Goal: Task Accomplishment & Management: Complete application form

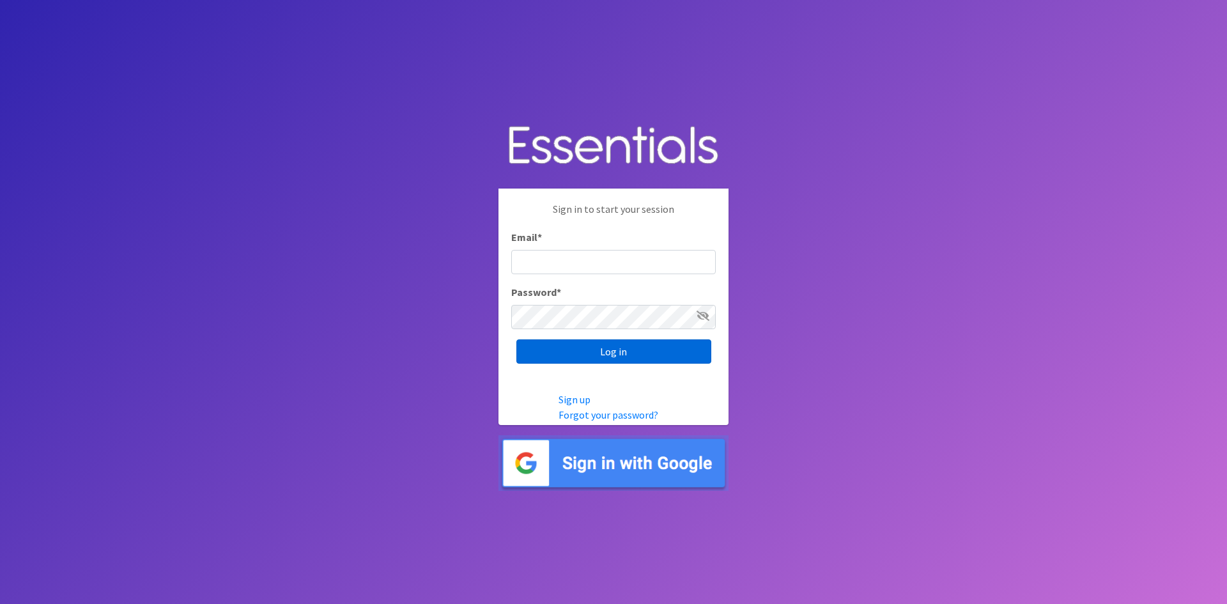
type input "[EMAIL_ADDRESS][DOMAIN_NAME]"
click at [652, 346] on input "Log in" at bounding box center [613, 351] width 195 height 24
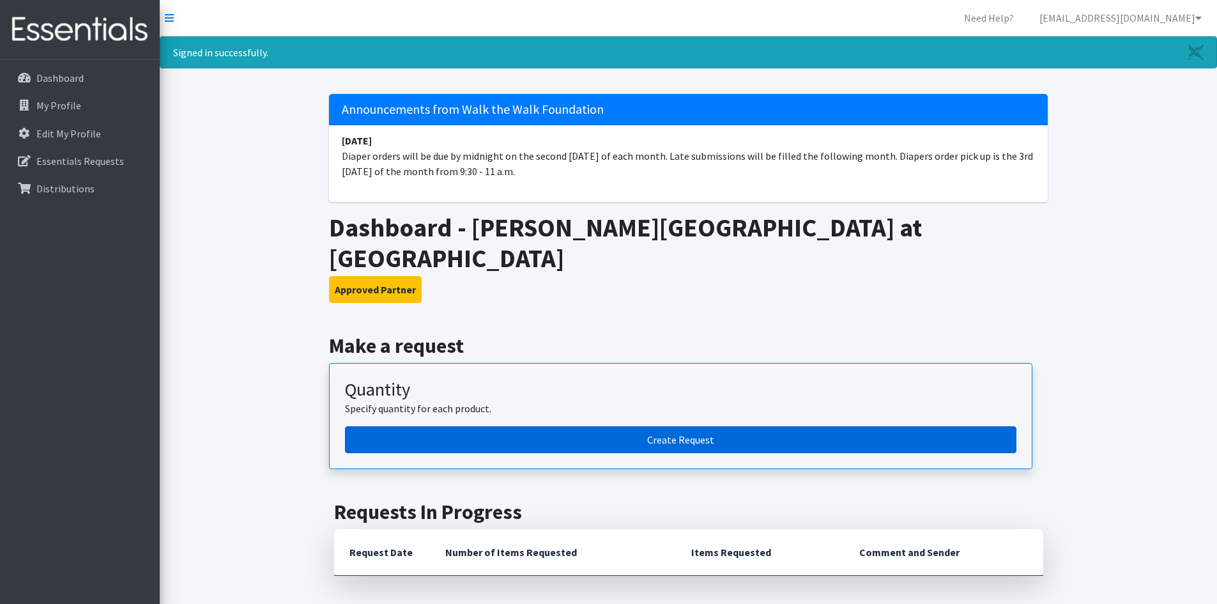
click at [705, 426] on link "Create Request" at bounding box center [681, 439] width 672 height 27
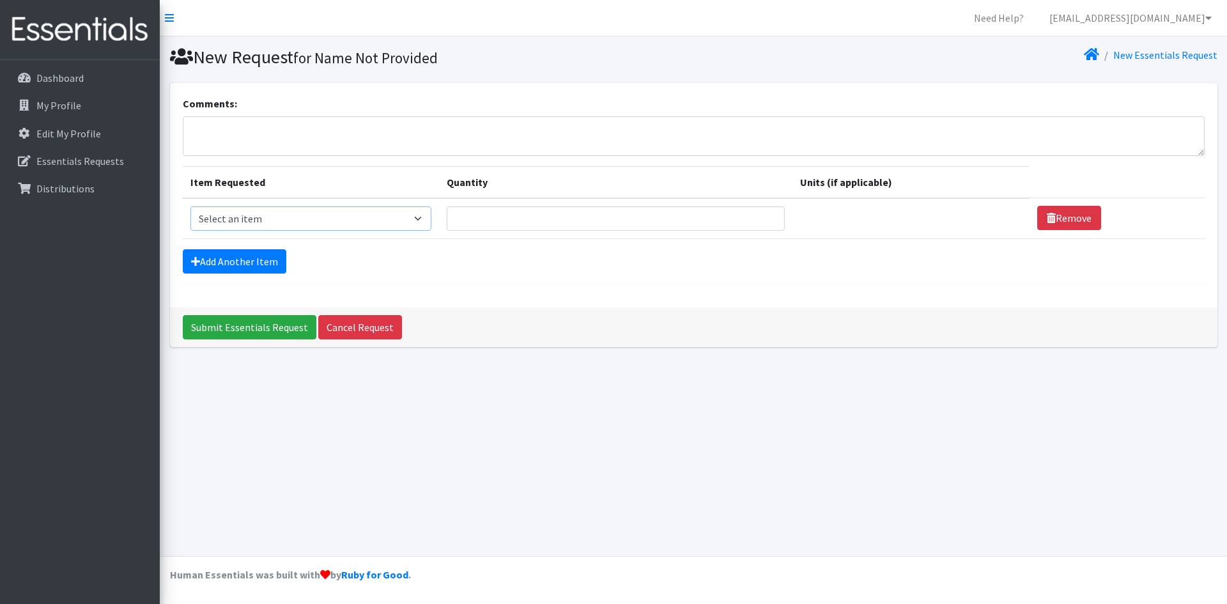
click at [425, 219] on select "Select an item Baby Wipes Diapers (Newborn). Diapers (Size 1) Diapers (Size 2) …" at bounding box center [310, 218] width 241 height 24
select select "11546"
click at [190, 206] on select "Select an item Baby Wipes Diapers (Newborn). Diapers (Size 1) Diapers (Size 2) …" at bounding box center [310, 218] width 241 height 24
click at [761, 213] on input "1" at bounding box center [616, 218] width 339 height 24
click at [761, 213] on input "2" at bounding box center [616, 218] width 339 height 24
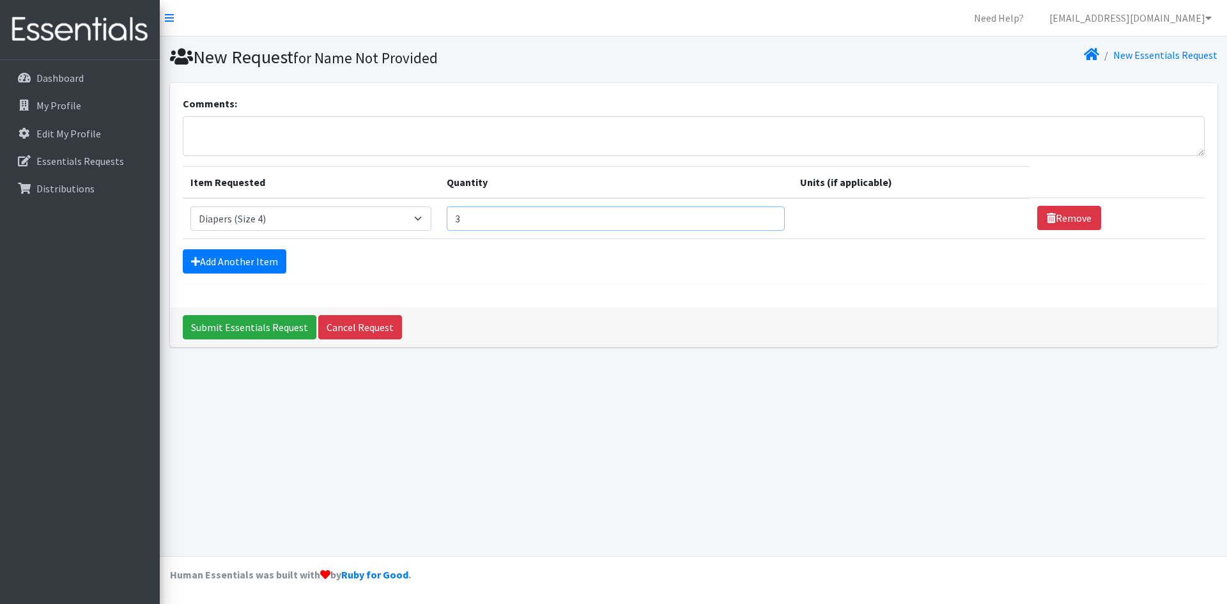
click at [761, 213] on input "3" at bounding box center [616, 218] width 339 height 24
click at [761, 213] on input "4" at bounding box center [616, 218] width 339 height 24
type input "5"
click at [764, 213] on input "5" at bounding box center [616, 218] width 339 height 24
click at [274, 266] on link "Add Another Item" at bounding box center [235, 261] width 104 height 24
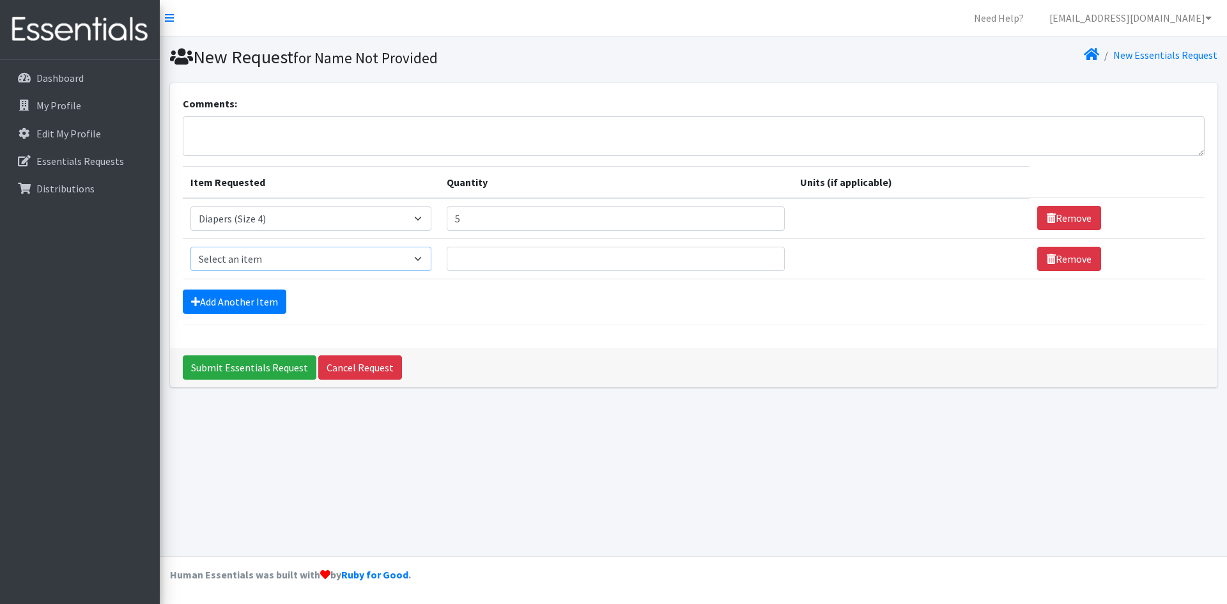
click at [363, 254] on select "Select an item Baby Wipes Diapers (Newborn). Diapers (Size 1) Diapers (Size 2) …" at bounding box center [310, 259] width 241 height 24
select select "11539"
click at [190, 247] on select "Select an item Baby Wipes Diapers (Newborn). Diapers (Size 1) Diapers (Size 2) …" at bounding box center [310, 259] width 241 height 24
click at [760, 256] on input "1" at bounding box center [616, 259] width 339 height 24
click at [760, 256] on input "2" at bounding box center [616, 259] width 339 height 24
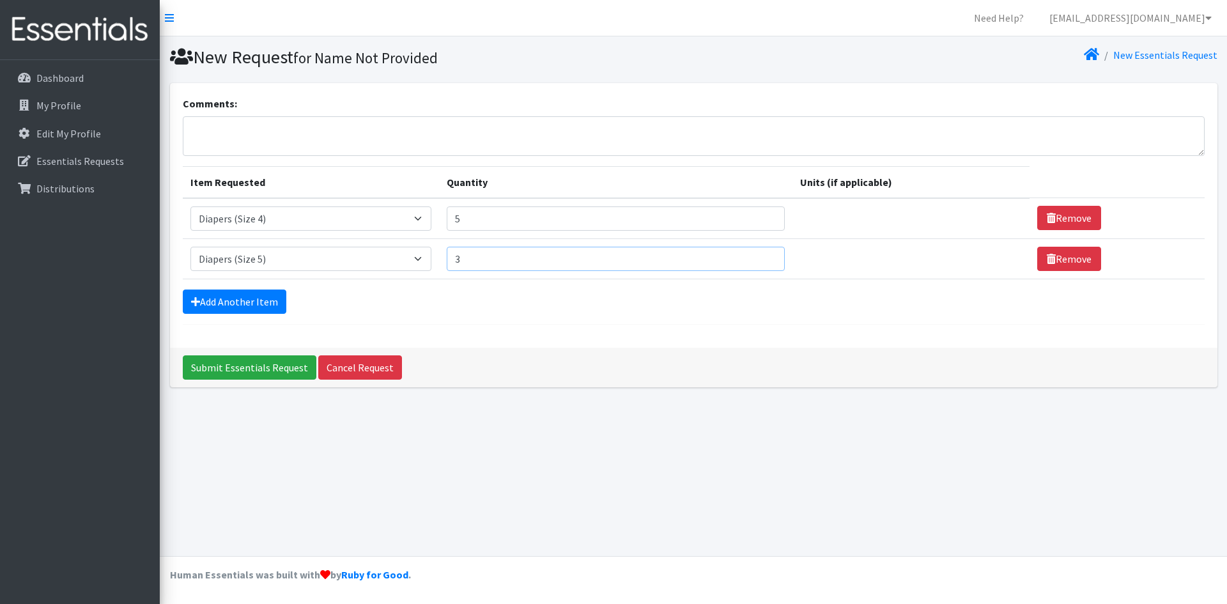
click at [760, 256] on input "3" at bounding box center [616, 259] width 339 height 24
click at [760, 256] on input "4" at bounding box center [616, 259] width 339 height 24
click at [760, 256] on input "5" at bounding box center [616, 259] width 339 height 24
click at [760, 256] on input "6" at bounding box center [616, 259] width 339 height 24
click at [765, 253] on input "7" at bounding box center [616, 259] width 339 height 24
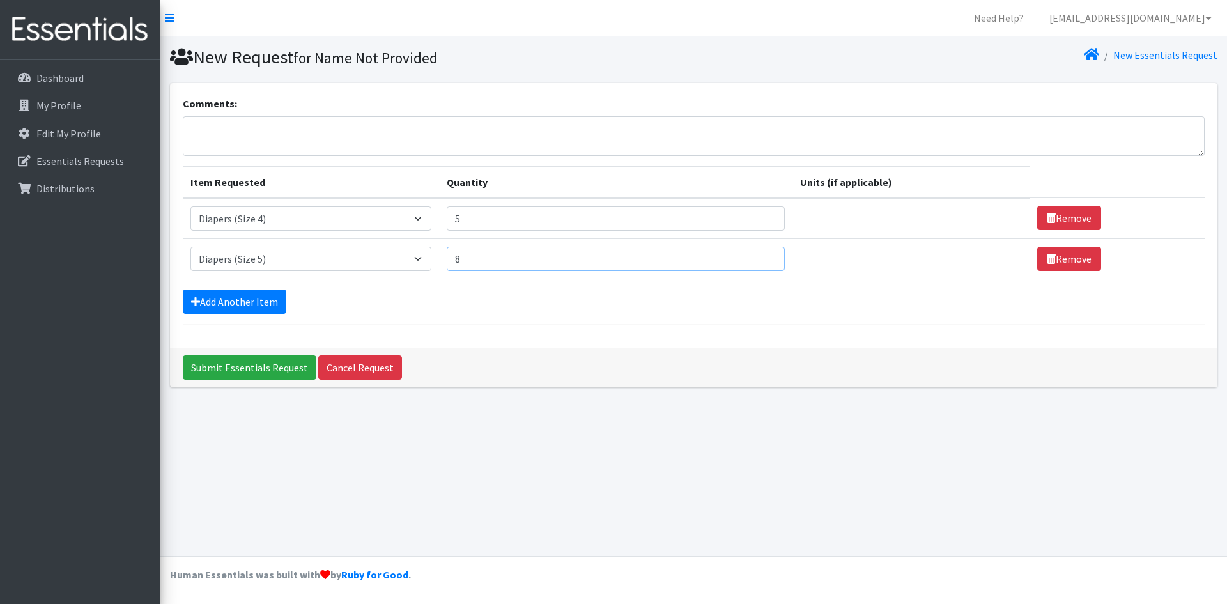
click at [765, 253] on input "8" at bounding box center [616, 259] width 339 height 24
click at [766, 253] on input "9" at bounding box center [616, 259] width 339 height 24
type input "10"
click at [766, 253] on input "10" at bounding box center [616, 259] width 339 height 24
click at [250, 303] on link "Add Another Item" at bounding box center [235, 302] width 104 height 24
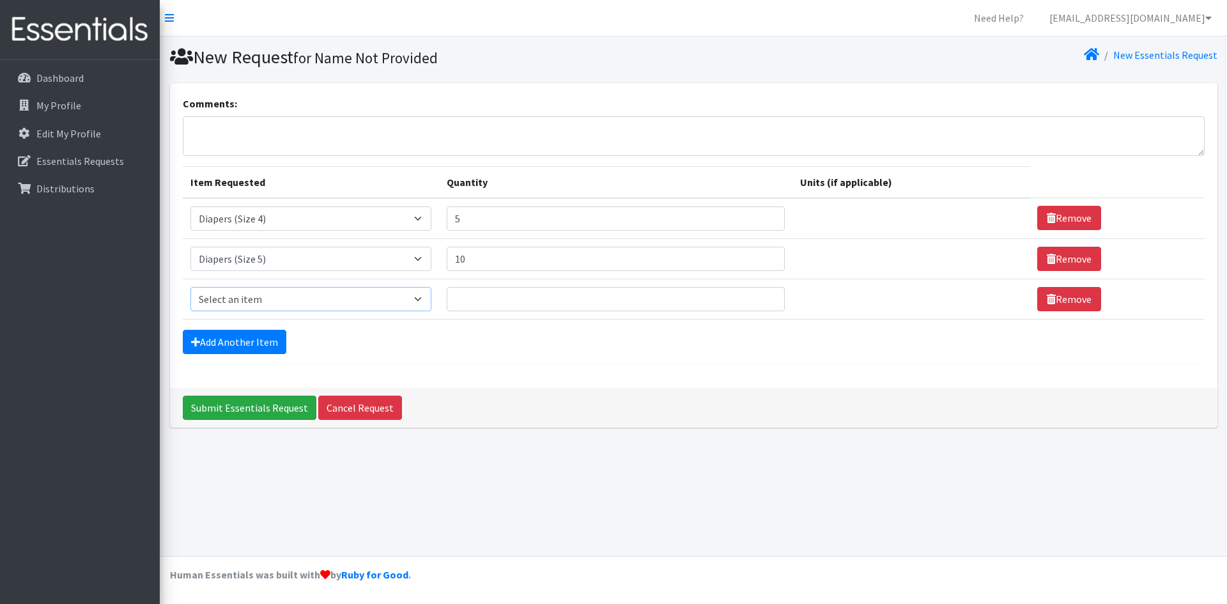
click at [288, 298] on select "Select an item Baby Wipes Diapers (Newborn). Diapers (Size 1) Diapers (Size 2) …" at bounding box center [310, 299] width 241 height 24
select select "11523"
click at [190, 287] on select "Select an item Baby Wipes Diapers (Newborn). Diapers (Size 1) Diapers (Size 2) …" at bounding box center [310, 299] width 241 height 24
click at [511, 298] on input "Quantity" at bounding box center [616, 299] width 339 height 24
click at [761, 296] on input "1" at bounding box center [616, 299] width 339 height 24
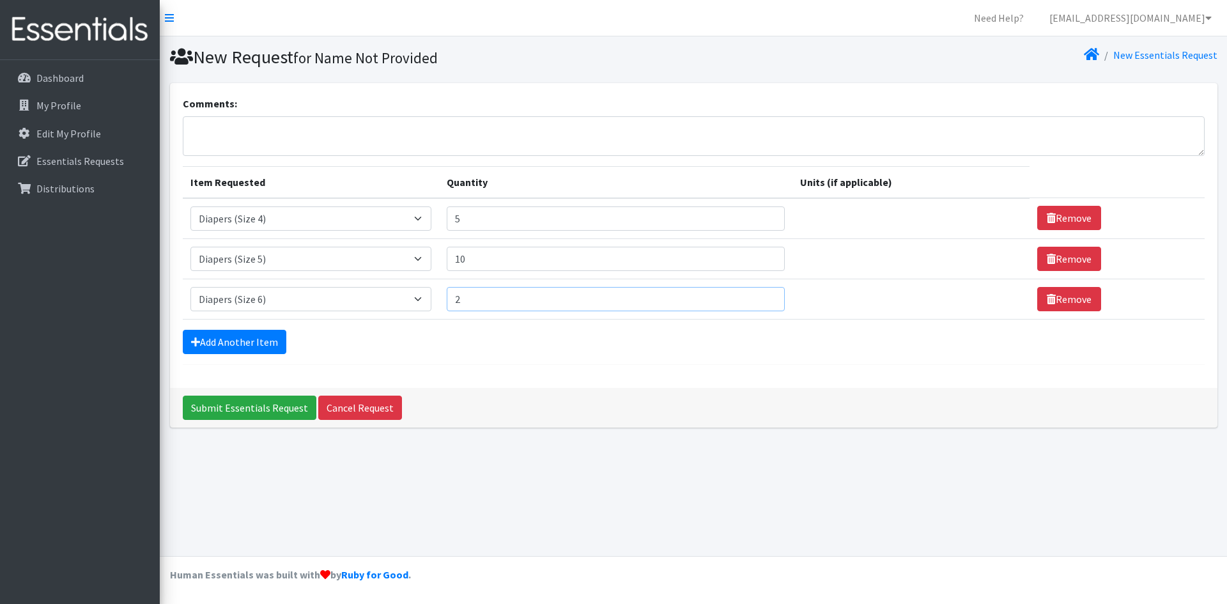
click at [761, 296] on input "2" at bounding box center [616, 299] width 339 height 24
click at [761, 296] on input "3" at bounding box center [616, 299] width 339 height 24
click at [761, 296] on input "4" at bounding box center [616, 299] width 339 height 24
click at [761, 296] on input "5" at bounding box center [616, 299] width 339 height 24
click at [761, 296] on input "6" at bounding box center [616, 299] width 339 height 24
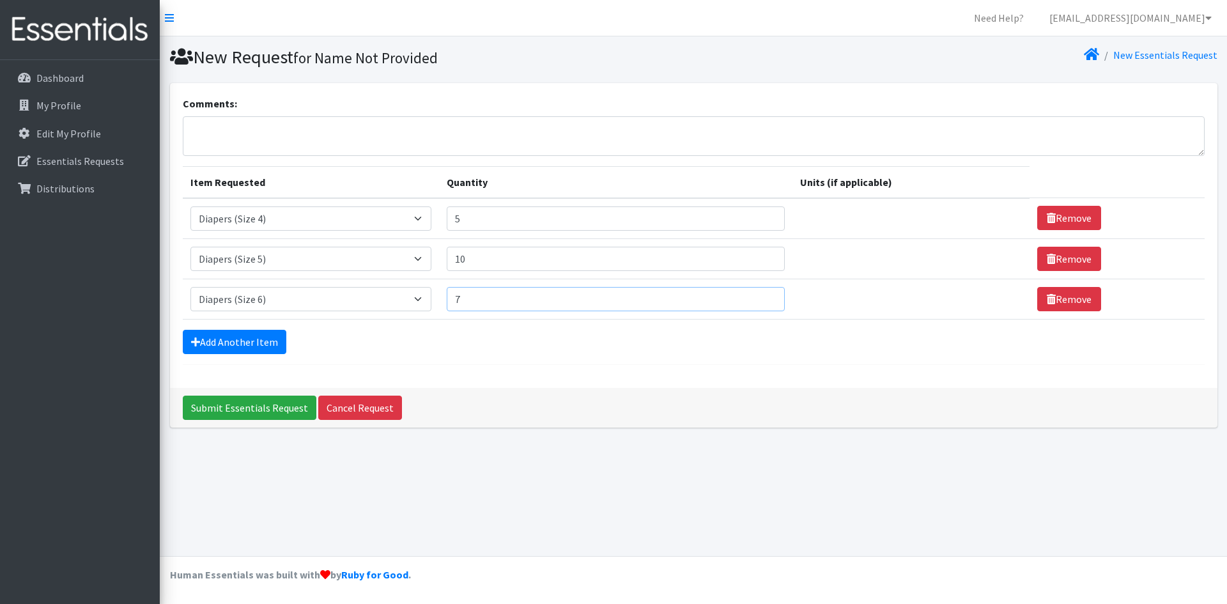
click at [761, 296] on input "7" at bounding box center [616, 299] width 339 height 24
click at [760, 295] on input "8" at bounding box center [616, 299] width 339 height 24
click at [760, 295] on input "9" at bounding box center [616, 299] width 339 height 24
type input "10"
click at [760, 295] on input "10" at bounding box center [616, 299] width 339 height 24
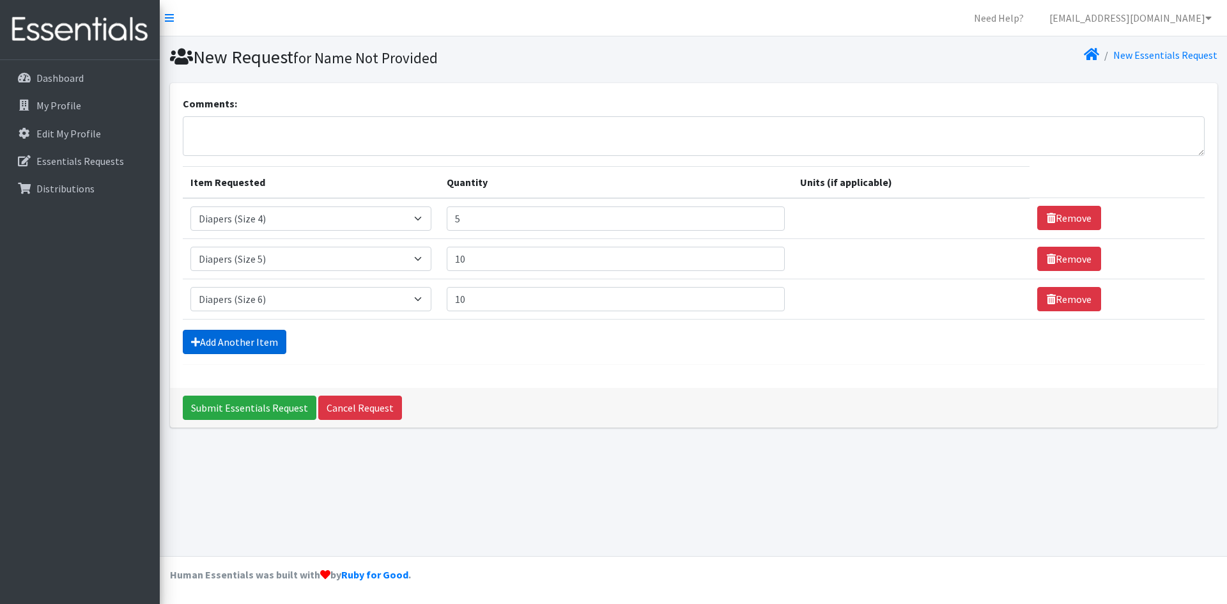
click at [246, 342] on link "Add Another Item" at bounding box center [235, 342] width 104 height 24
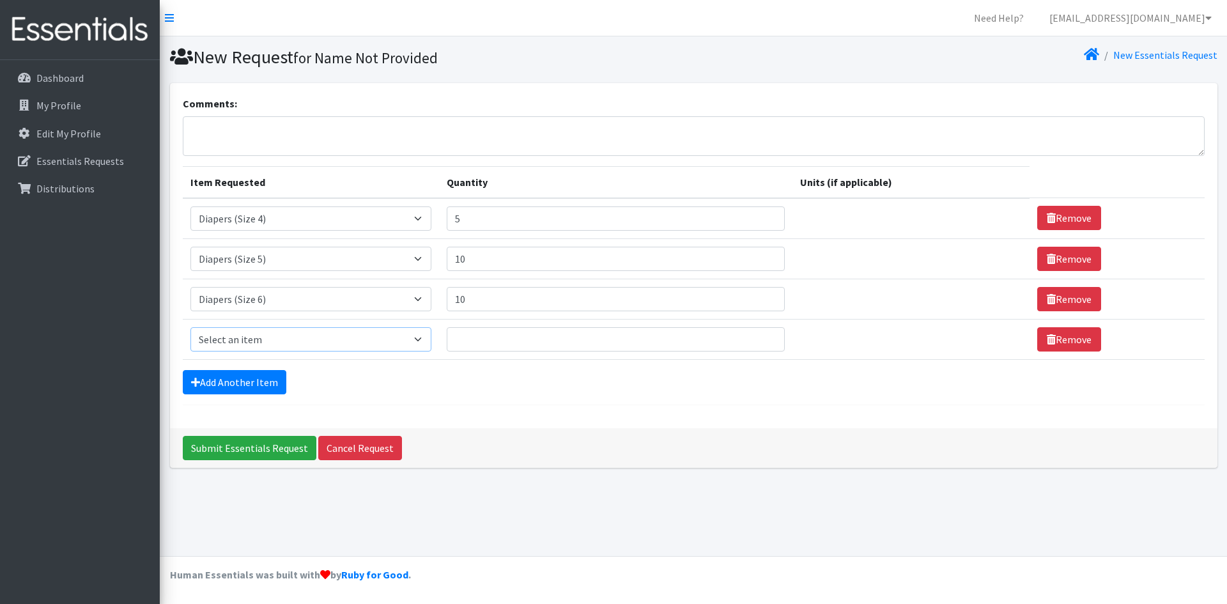
click at [257, 339] on select "Select an item Baby Wipes Diapers (Newborn). Diapers (Size 1) Diapers (Size 2) …" at bounding box center [310, 339] width 241 height 24
select select "14677"
click at [190, 327] on select "Select an item Baby Wipes Diapers (Newborn). Diapers (Size 1) Diapers (Size 2) …" at bounding box center [310, 339] width 241 height 24
click at [762, 336] on input "1" at bounding box center [616, 339] width 339 height 24
click at [762, 336] on input "2" at bounding box center [616, 339] width 339 height 24
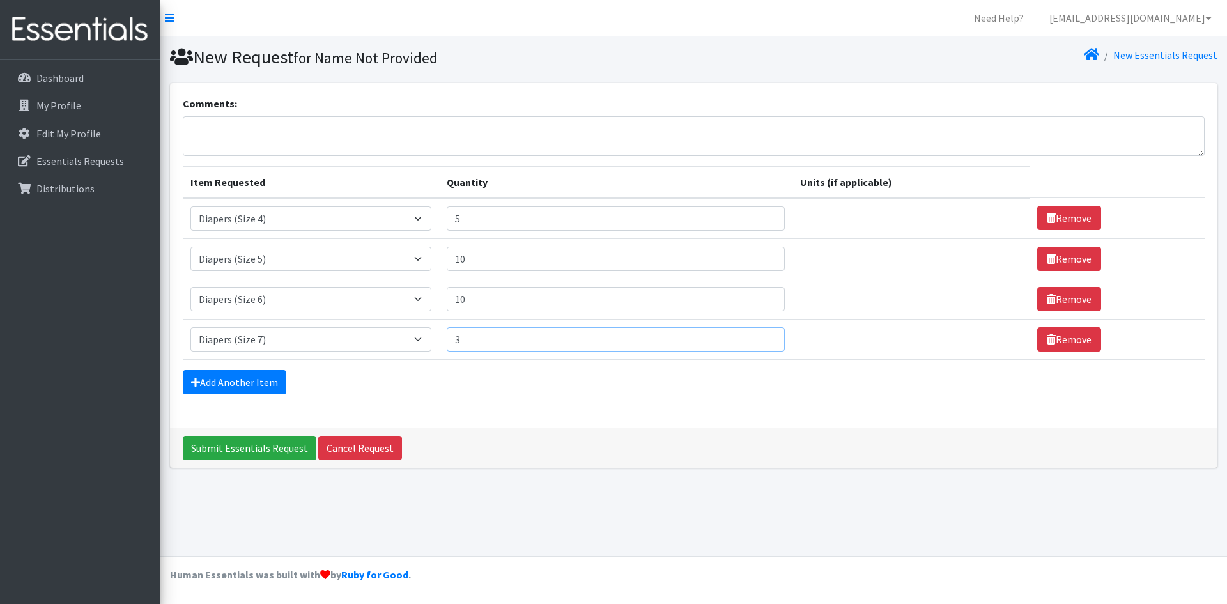
click at [762, 336] on input "3" at bounding box center [616, 339] width 339 height 24
click at [761, 336] on input "4" at bounding box center [616, 339] width 339 height 24
click at [761, 336] on input "5" at bounding box center [616, 339] width 339 height 24
click at [761, 336] on input "6" at bounding box center [616, 339] width 339 height 24
click at [761, 336] on input "7" at bounding box center [616, 339] width 339 height 24
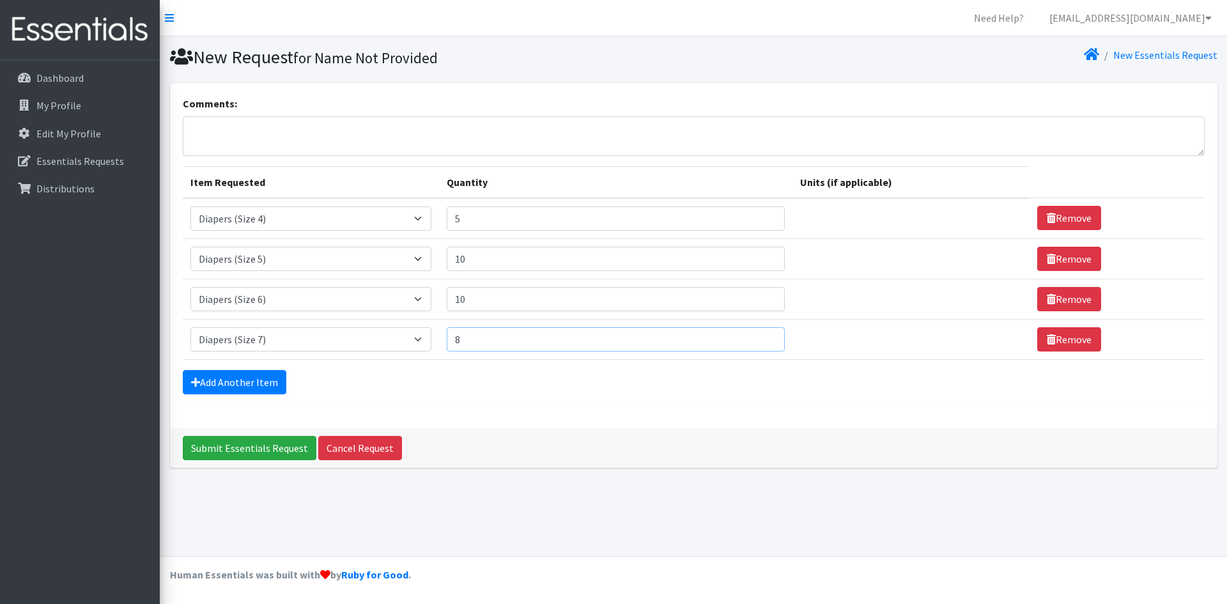
click at [761, 336] on input "8" at bounding box center [616, 339] width 339 height 24
click at [761, 336] on input "9" at bounding box center [616, 339] width 339 height 24
type input "10"
click at [761, 337] on input "10" at bounding box center [616, 339] width 339 height 24
click at [256, 383] on link "Add Another Item" at bounding box center [235, 382] width 104 height 24
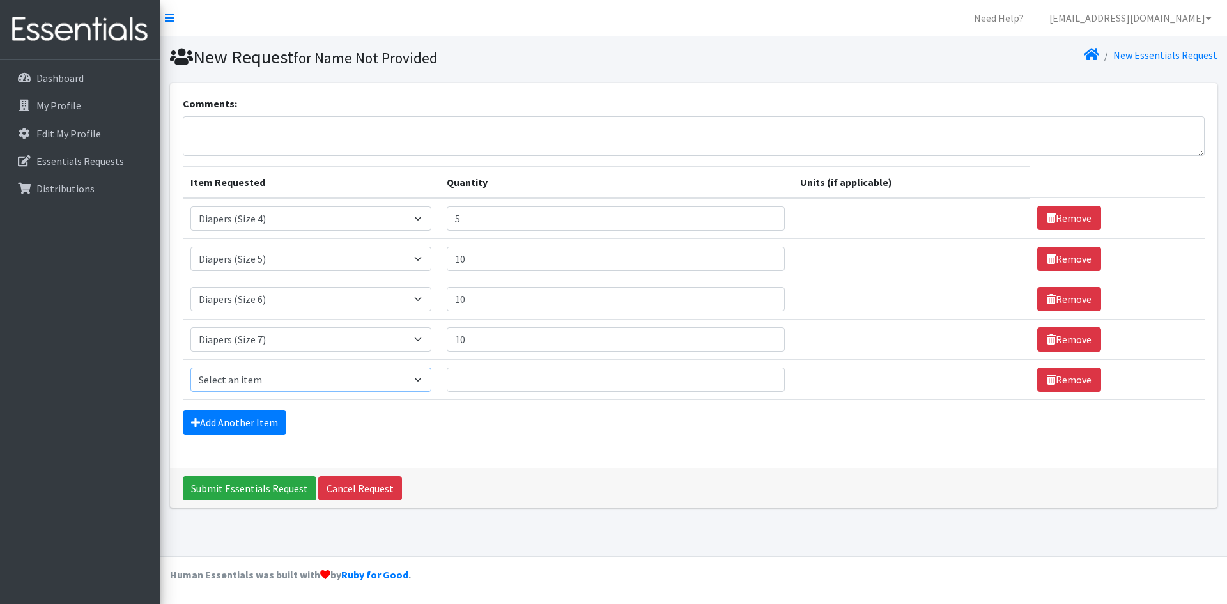
click at [297, 378] on select "Select an item Baby Wipes Diapers (Newborn). Diapers (Size 1) Diapers (Size 2) …" at bounding box center [310, 379] width 241 height 24
select select "15172"
click at [190, 367] on select "Select an item Baby Wipes Diapers (Newborn). Diapers (Size 1) Diapers (Size 2) …" at bounding box center [310, 379] width 241 height 24
click at [761, 376] on input "1" at bounding box center [616, 379] width 339 height 24
click at [761, 376] on input "2" at bounding box center [616, 379] width 339 height 24
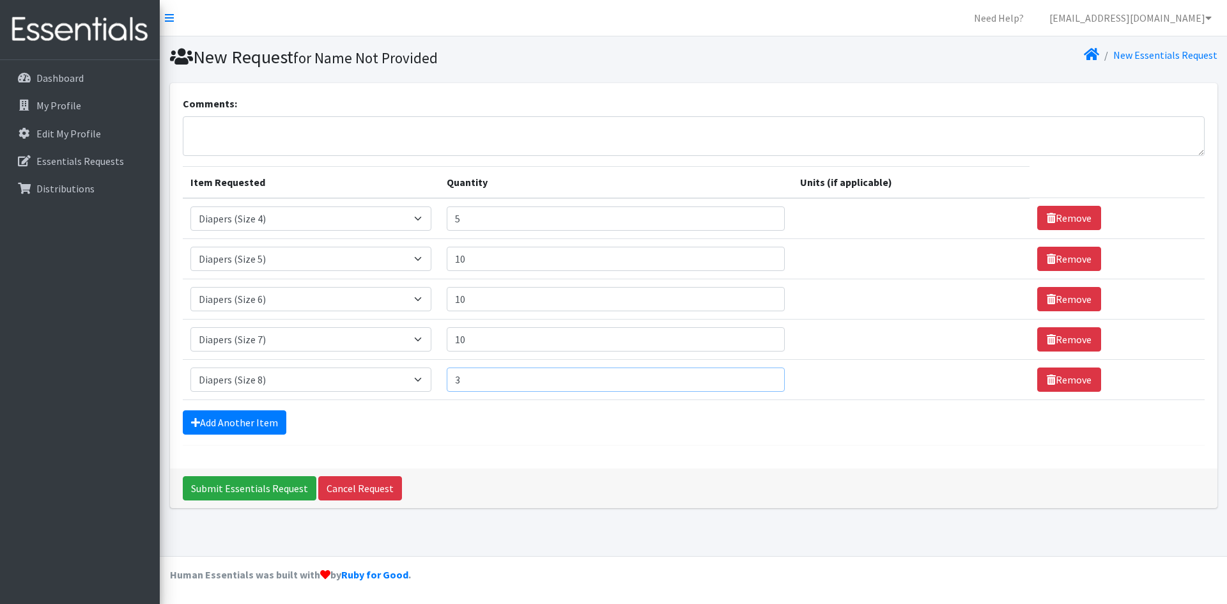
click at [761, 376] on input "3" at bounding box center [616, 379] width 339 height 24
click at [761, 376] on input "4" at bounding box center [616, 379] width 339 height 24
type input "5"
click at [761, 376] on input "5" at bounding box center [616, 379] width 339 height 24
click at [248, 424] on link "Add Another Item" at bounding box center [235, 422] width 104 height 24
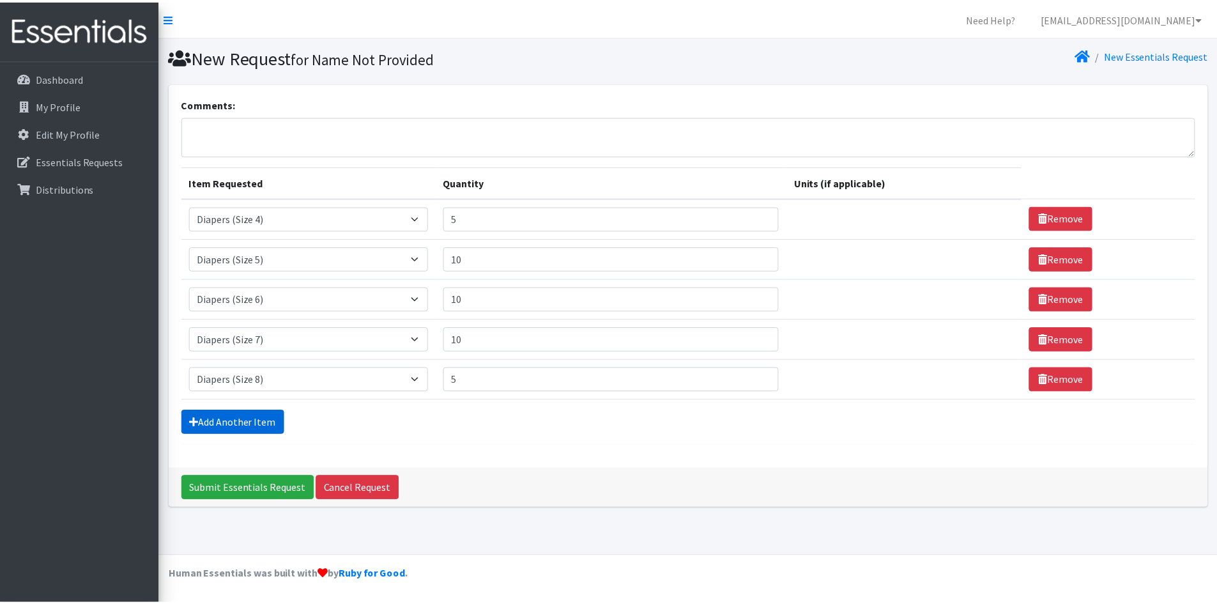
scroll to position [3, 0]
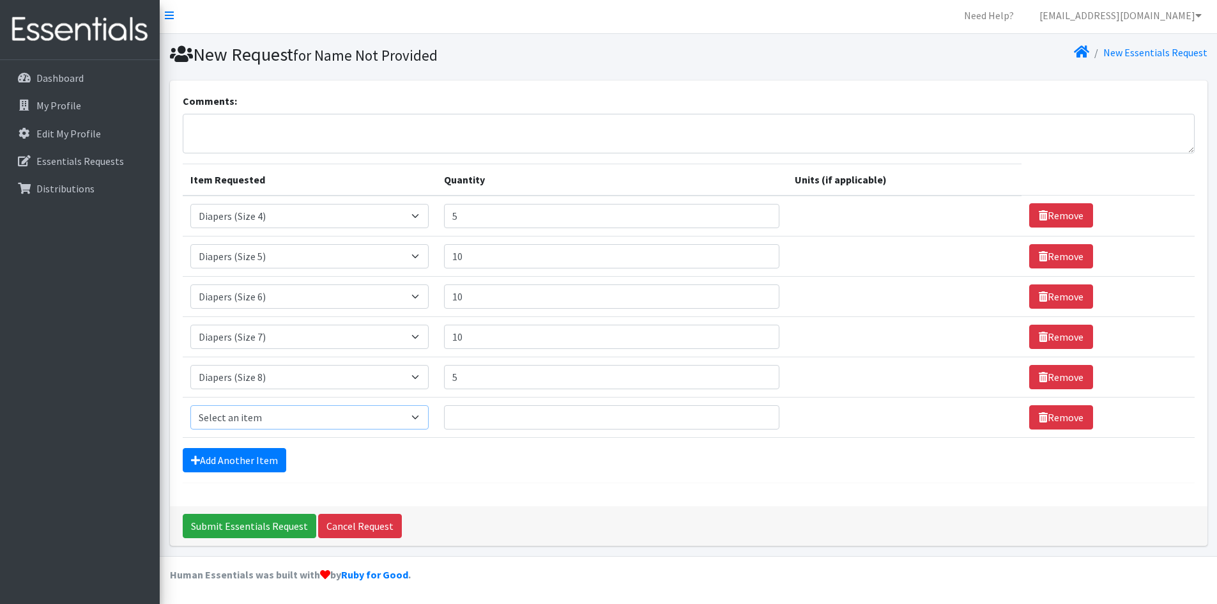
click at [284, 412] on select "Select an item Baby Wipes Diapers (Newborn). Diapers (Size 1) Diapers (Size 2) …" at bounding box center [309, 417] width 239 height 24
select select "14678"
click at [190, 405] on select "Select an item Baby Wipes Diapers (Newborn). Diapers (Size 1) Diapers (Size 2) …" at bounding box center [309, 417] width 239 height 24
click at [755, 414] on input "1" at bounding box center [611, 417] width 335 height 24
click at [754, 416] on input "2" at bounding box center [611, 417] width 335 height 24
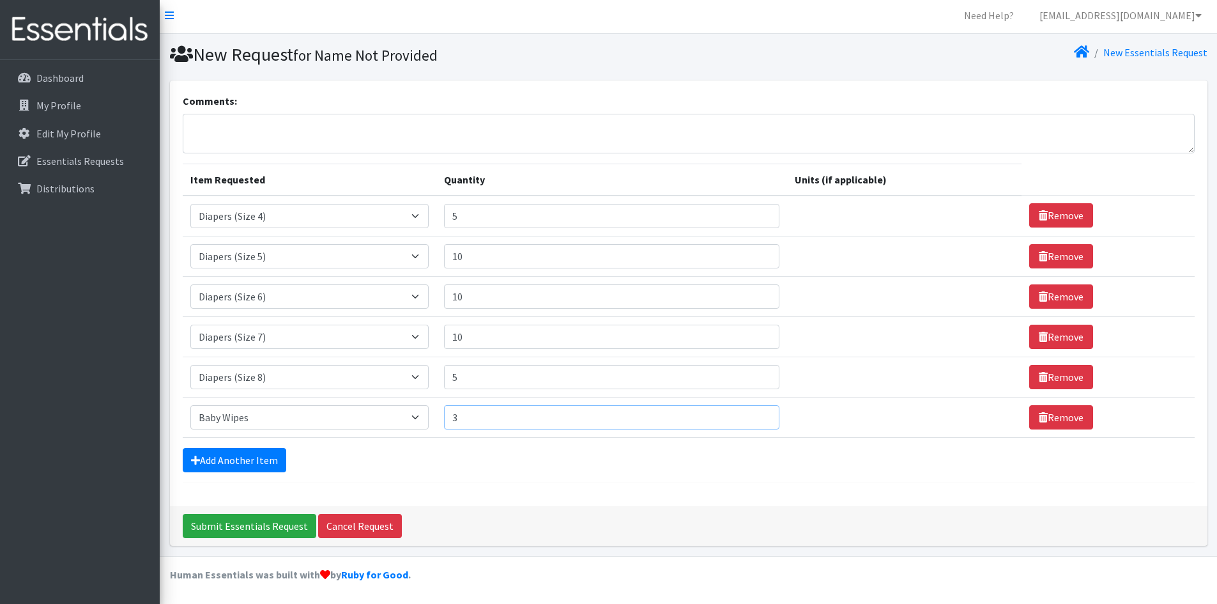
click at [754, 416] on input "3" at bounding box center [611, 417] width 335 height 24
click at [752, 416] on input "4" at bounding box center [611, 417] width 335 height 24
click at [752, 417] on input "6" at bounding box center [611, 417] width 335 height 24
click at [752, 417] on input "7" at bounding box center [611, 417] width 335 height 24
click at [752, 419] on input "6" at bounding box center [611, 417] width 335 height 24
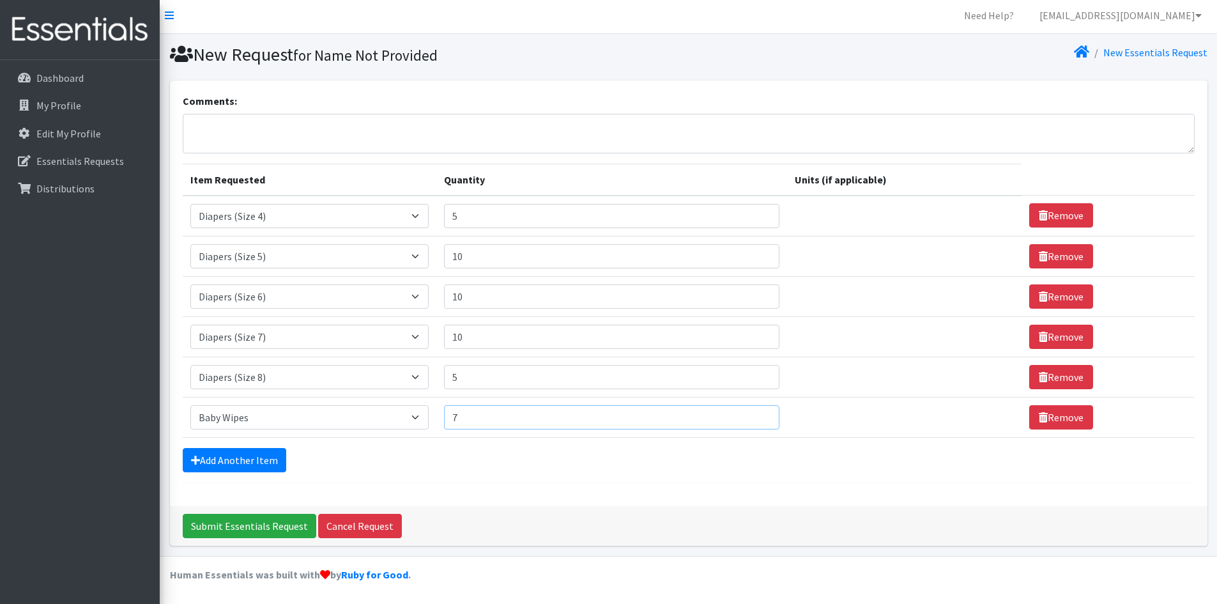
click at [757, 416] on input "7" at bounding box center [611, 417] width 335 height 24
click at [757, 416] on input "8" at bounding box center [611, 417] width 335 height 24
click at [757, 416] on input "9" at bounding box center [611, 417] width 335 height 24
click at [757, 416] on input "10" at bounding box center [611, 417] width 335 height 24
click at [757, 416] on input "11" at bounding box center [611, 417] width 335 height 24
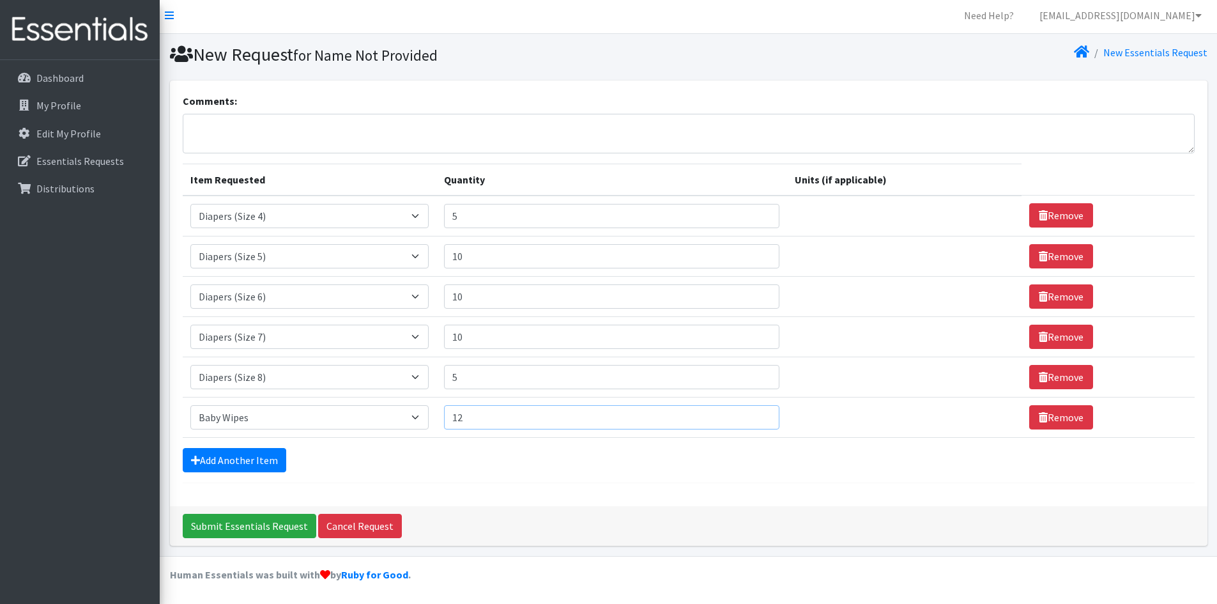
click at [755, 415] on input "12" at bounding box center [611, 417] width 335 height 24
click at [755, 417] on input "14" at bounding box center [611, 417] width 335 height 24
click at [754, 419] on input "13" at bounding box center [611, 417] width 335 height 24
click at [755, 413] on input "14" at bounding box center [611, 417] width 335 height 24
click at [755, 415] on input "15" at bounding box center [611, 417] width 335 height 24
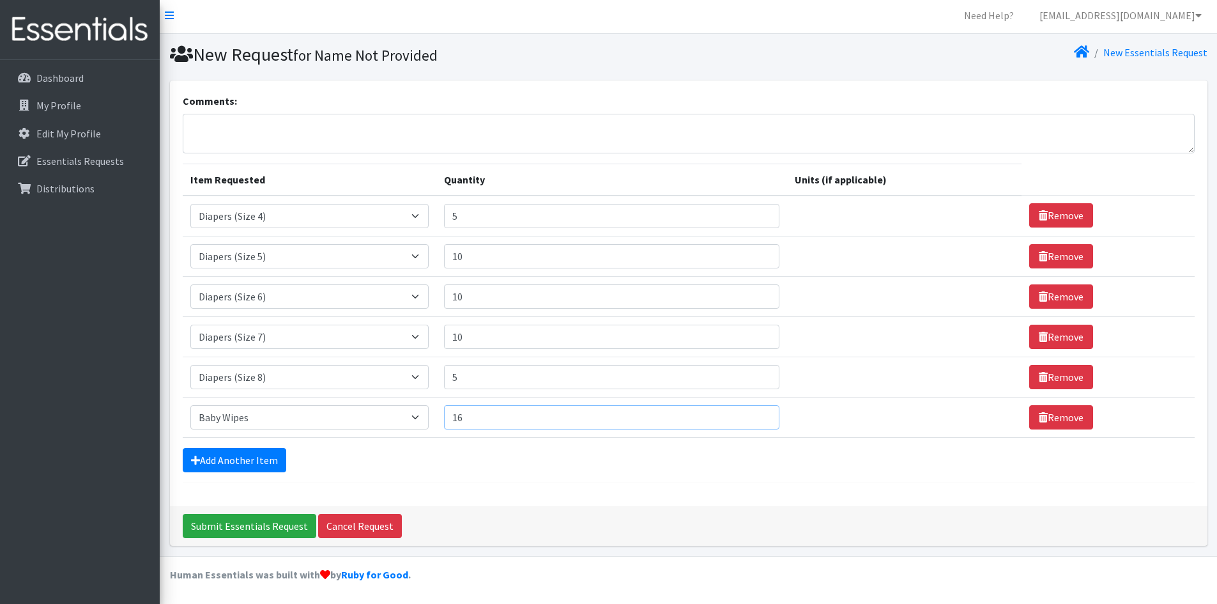
click at [755, 415] on input "16" at bounding box center [611, 417] width 335 height 24
click at [755, 414] on input "17" at bounding box center [611, 417] width 335 height 24
click at [755, 414] on input "18" at bounding box center [611, 417] width 335 height 24
click at [755, 415] on input "19" at bounding box center [611, 417] width 335 height 24
click at [755, 415] on input "20" at bounding box center [611, 417] width 335 height 24
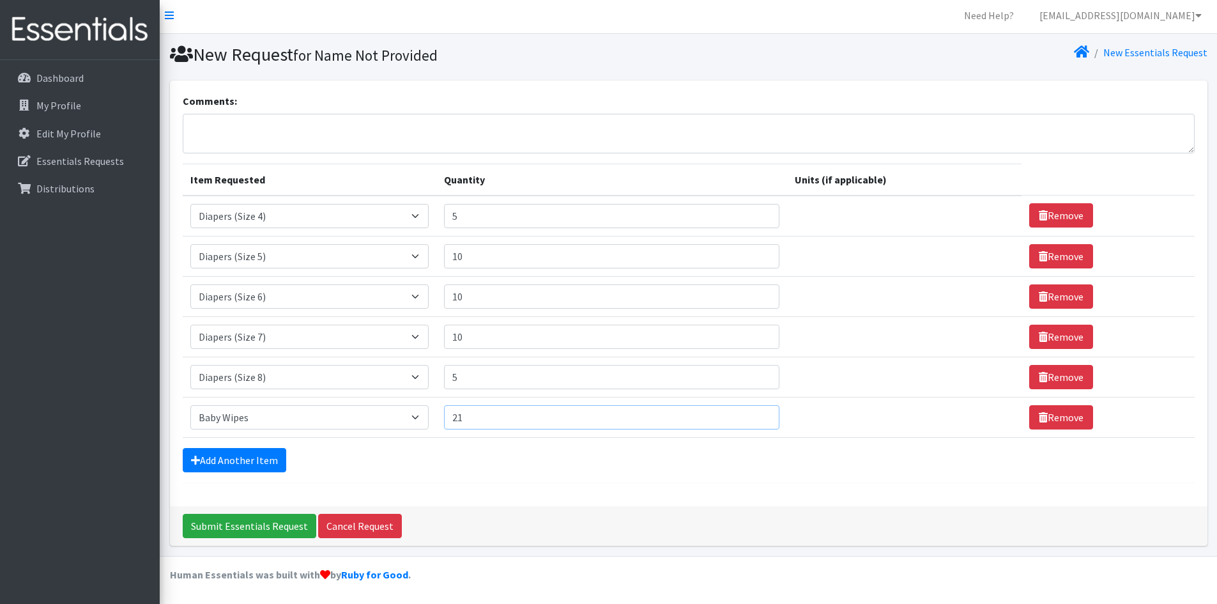
click at [755, 415] on input "21" at bounding box center [611, 417] width 335 height 24
click at [755, 415] on input "22" at bounding box center [611, 417] width 335 height 24
click at [755, 415] on input "23" at bounding box center [611, 417] width 335 height 24
click at [754, 415] on input "24" at bounding box center [611, 417] width 335 height 24
click at [754, 415] on input "25" at bounding box center [611, 417] width 335 height 24
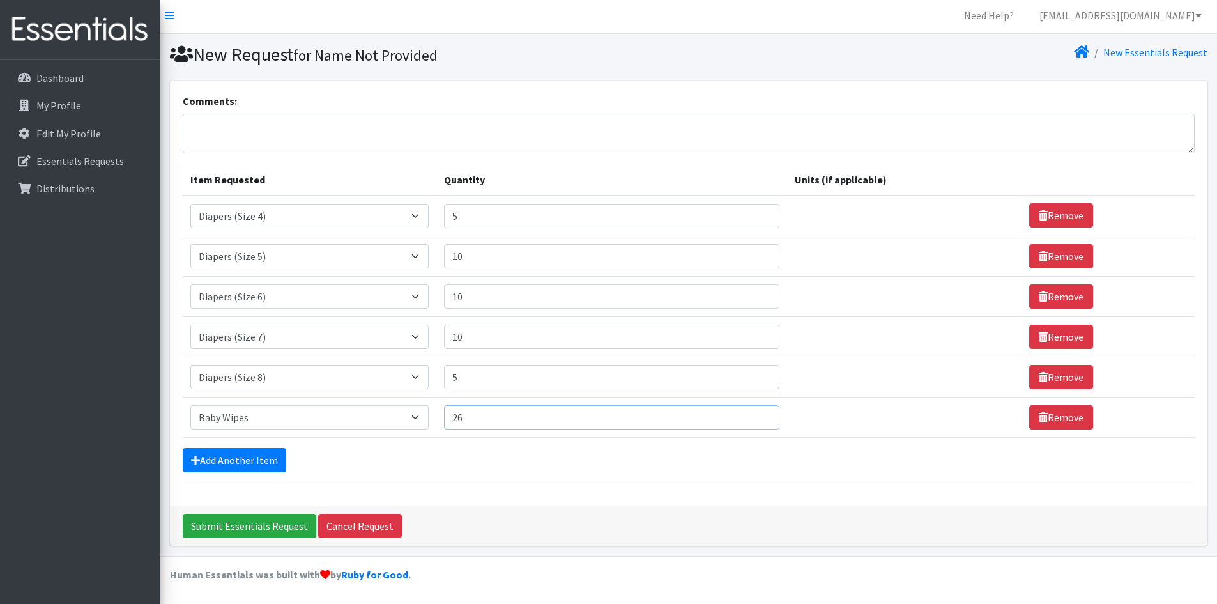
click at [754, 415] on input "26" at bounding box center [611, 417] width 335 height 24
click at [754, 417] on input "27" at bounding box center [611, 417] width 335 height 24
click at [753, 418] on input "26" at bounding box center [611, 417] width 335 height 24
click at [758, 412] on input "27" at bounding box center [611, 417] width 335 height 24
click at [757, 414] on input "28" at bounding box center [611, 417] width 335 height 24
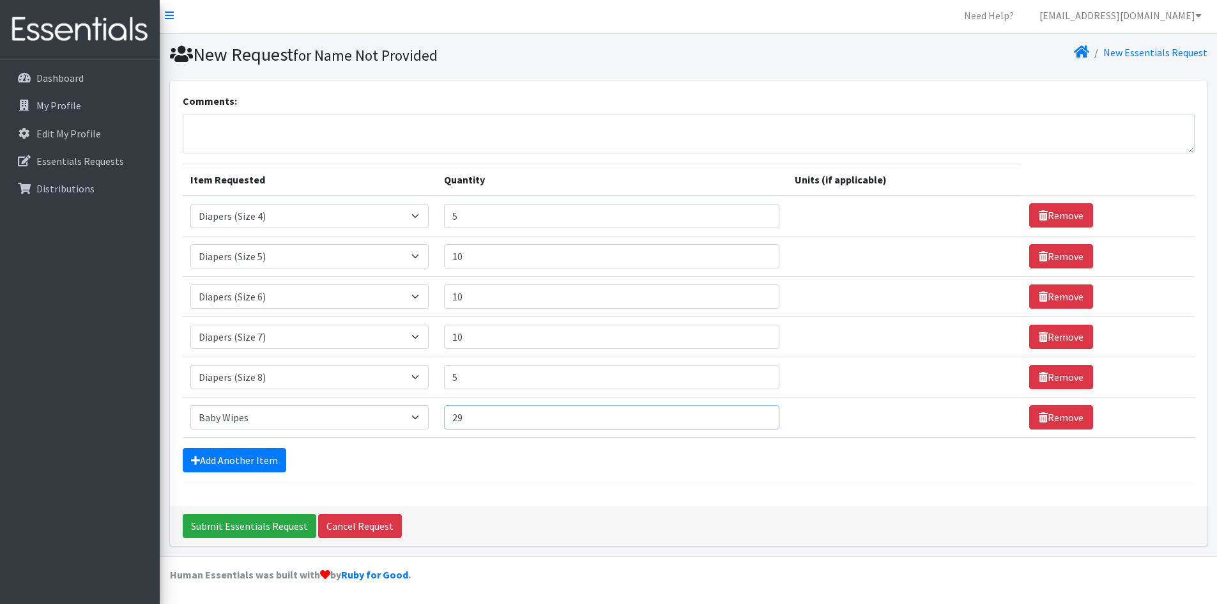
click at [757, 414] on input "29" at bounding box center [611, 417] width 335 height 24
click at [757, 414] on input "30" at bounding box center [611, 417] width 335 height 24
click at [755, 414] on input "31" at bounding box center [611, 417] width 335 height 24
click at [755, 414] on input "32" at bounding box center [611, 417] width 335 height 24
click at [754, 414] on input "33" at bounding box center [611, 417] width 335 height 24
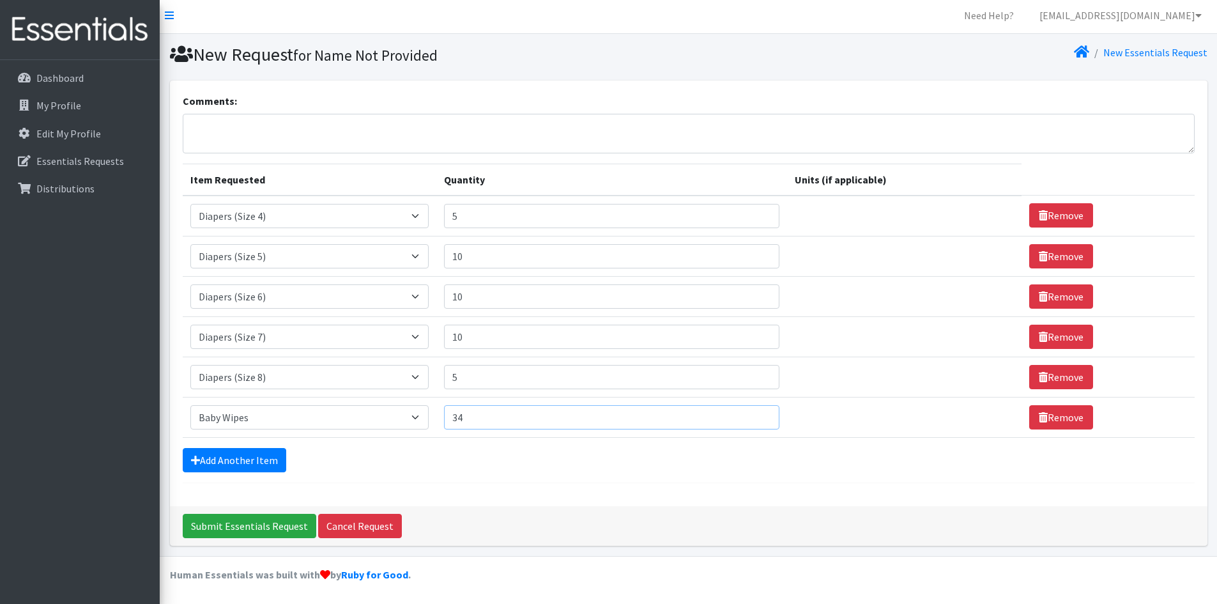
click at [753, 414] on input "34" at bounding box center [611, 417] width 335 height 24
click at [754, 415] on input "35" at bounding box center [611, 417] width 335 height 24
click at [754, 415] on input "36" at bounding box center [611, 417] width 335 height 24
click at [754, 414] on input "37" at bounding box center [611, 417] width 335 height 24
click at [753, 416] on input "38" at bounding box center [611, 417] width 335 height 24
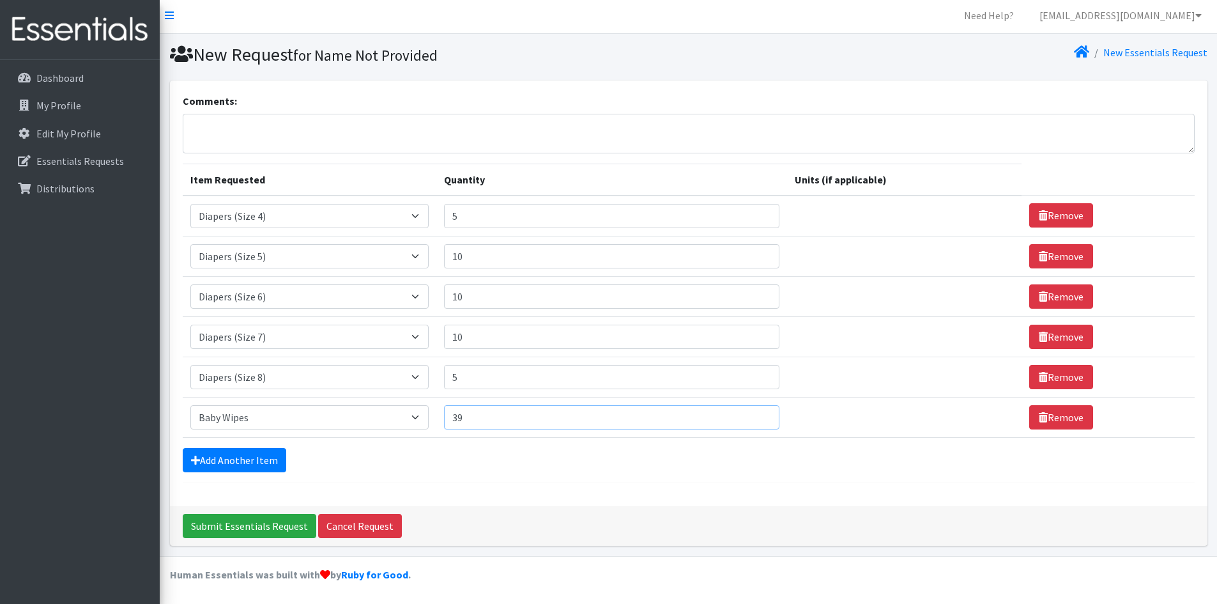
click at [753, 416] on input "39" at bounding box center [611, 417] width 335 height 24
type input "40"
click at [759, 412] on input "40" at bounding box center [611, 417] width 335 height 24
click at [252, 526] on input "Submit Essentials Request" at bounding box center [250, 526] width 134 height 24
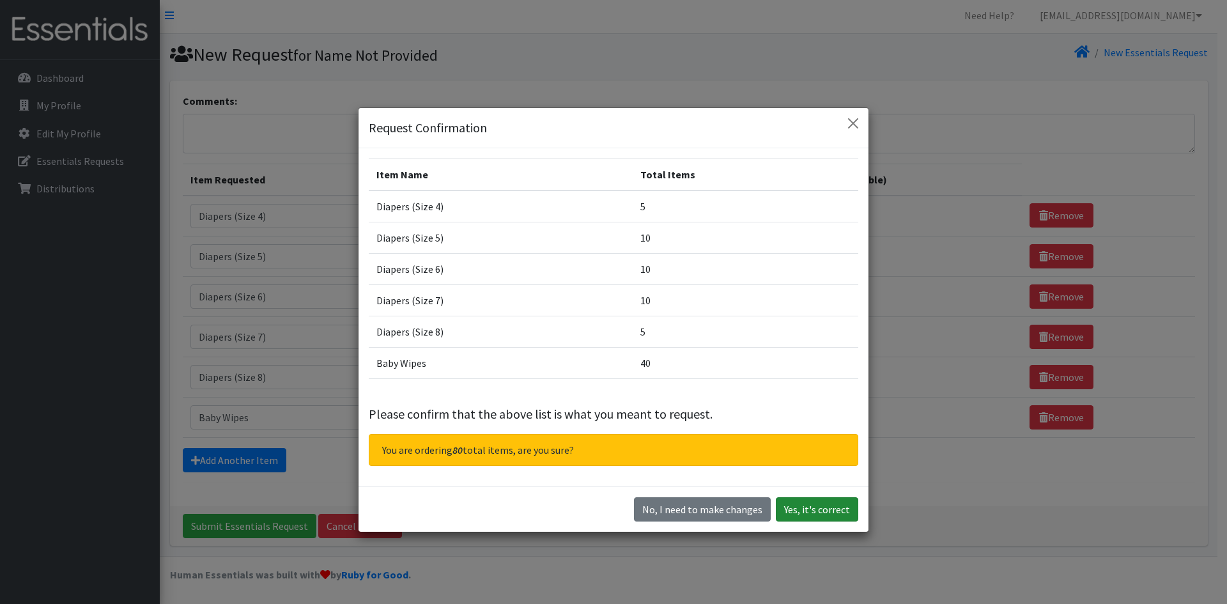
click at [813, 513] on button "Yes, it's correct" at bounding box center [817, 509] width 82 height 24
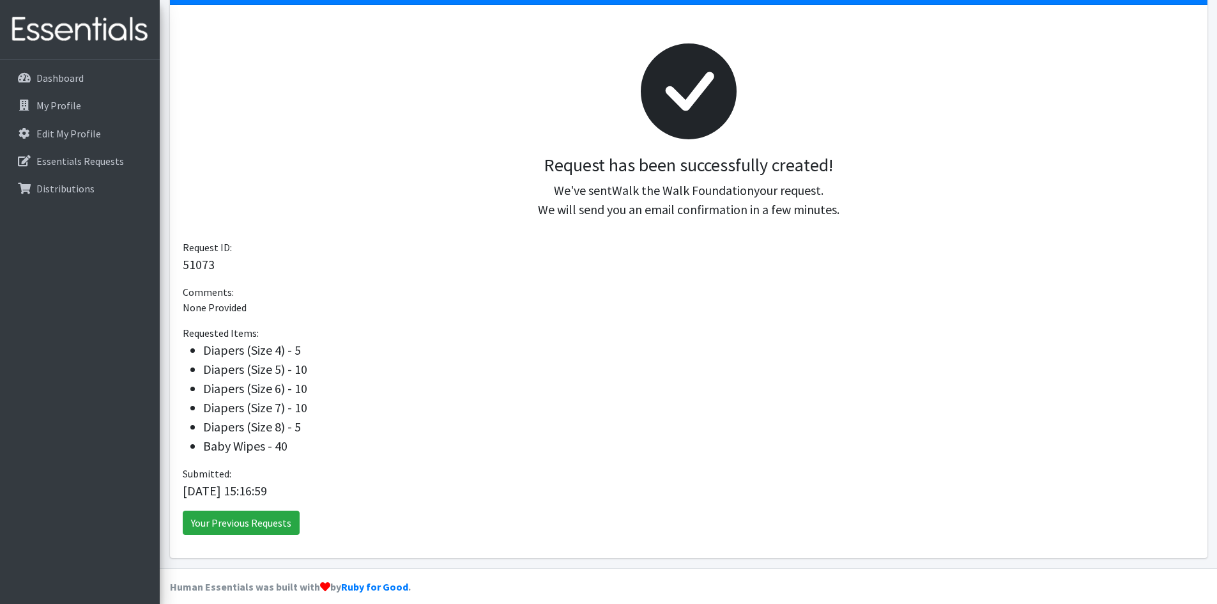
scroll to position [162, 0]
